Goal: Use online tool/utility

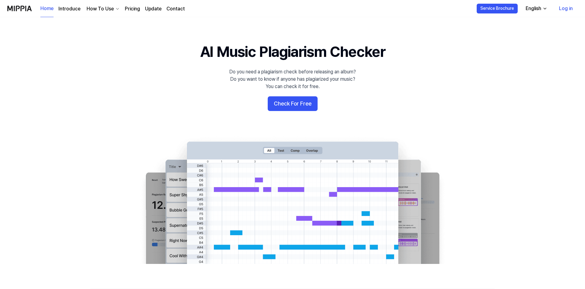
click at [564, 7] on link "Log in" at bounding box center [567, 8] width 24 height 17
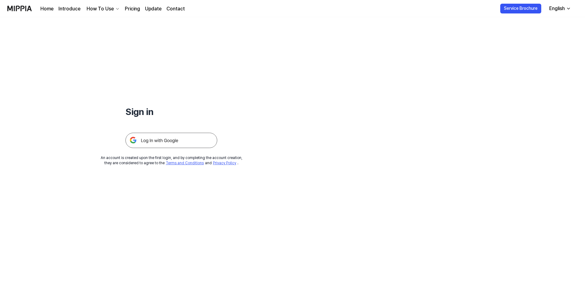
click at [160, 140] on img at bounding box center [172, 140] width 92 height 15
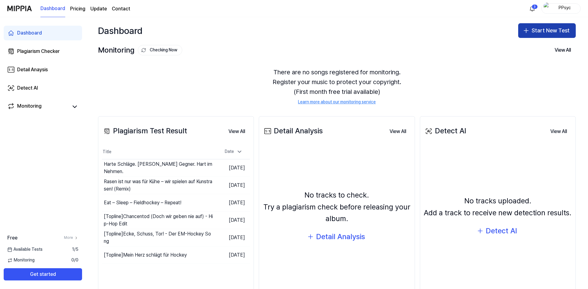
click at [543, 28] on button "Start New Test" at bounding box center [547, 30] width 58 height 15
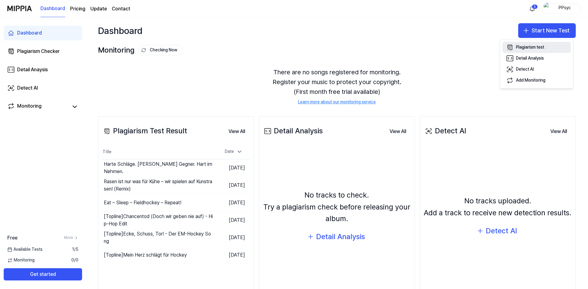
click at [542, 48] on div "Plagiarism test" at bounding box center [530, 47] width 28 height 6
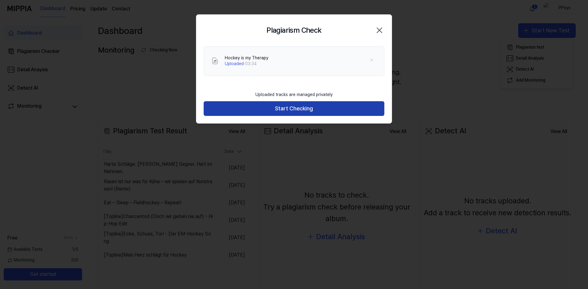
click at [292, 112] on button "Start Checking" at bounding box center [294, 108] width 181 height 15
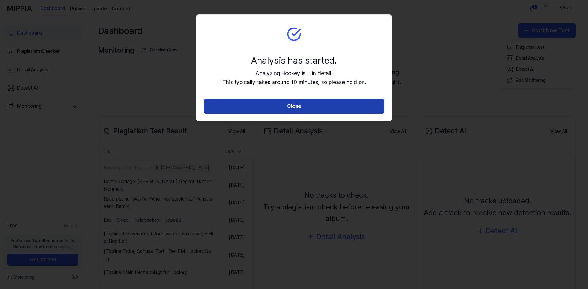
click at [291, 110] on button "Close" at bounding box center [294, 106] width 181 height 15
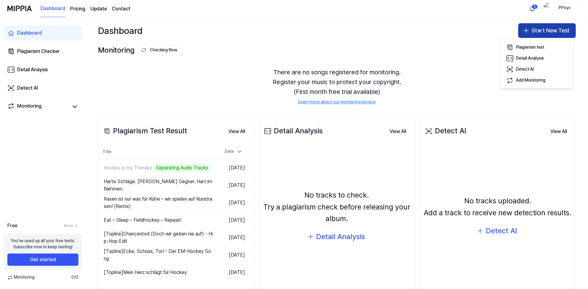
click at [548, 29] on button "Start New Test" at bounding box center [547, 30] width 58 height 15
click at [536, 31] on button "Start New Test" at bounding box center [547, 30] width 58 height 15
click at [536, 46] on div "Plagiarism test" at bounding box center [530, 47] width 28 height 6
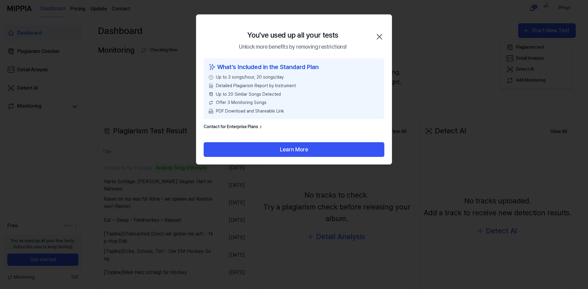
click at [381, 36] on icon "button" at bounding box center [379, 36] width 5 height 5
